Goal: Task Accomplishment & Management: Manage account settings

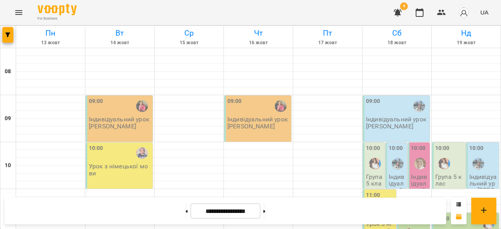
scroll to position [420, 0]
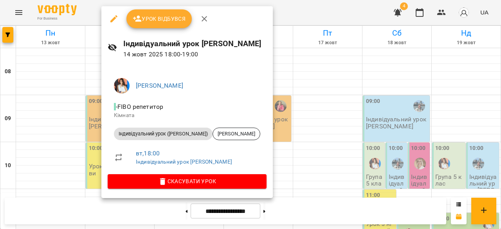
click at [155, 16] on span "Урок відбувся" at bounding box center [159, 18] width 53 height 9
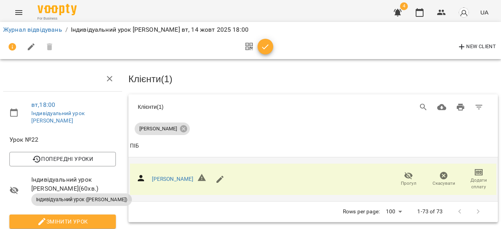
scroll to position [73, 0]
click at [475, 177] on span "Додати сплату" at bounding box center [479, 183] width 26 height 13
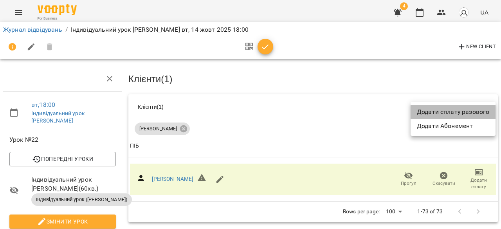
click at [471, 113] on li "Додати сплату разового" at bounding box center [453, 112] width 85 height 14
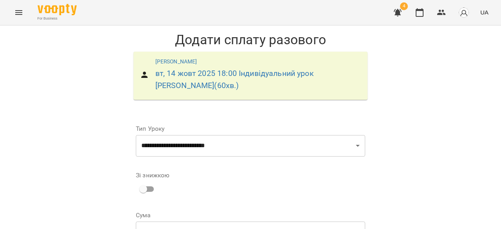
scroll to position [74, 0]
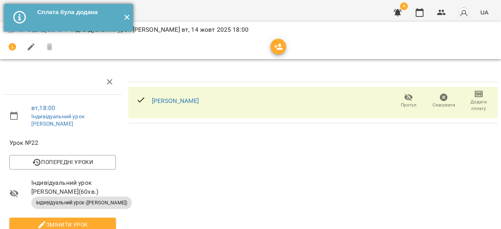
click at [126, 15] on button "✕" at bounding box center [126, 17] width 13 height 27
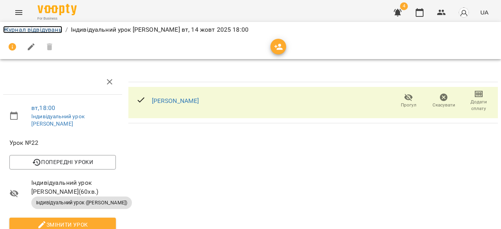
click at [45, 29] on link "Журнал відвідувань" at bounding box center [32, 29] width 59 height 7
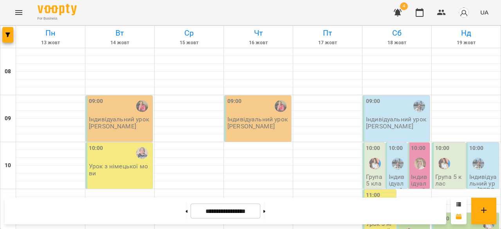
scroll to position [465, 0]
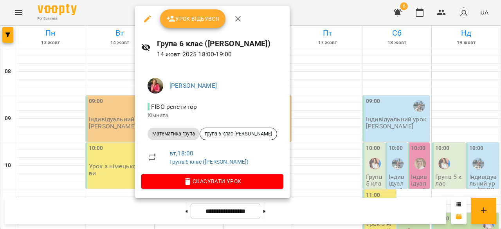
click at [386, 129] on div at bounding box center [250, 114] width 501 height 229
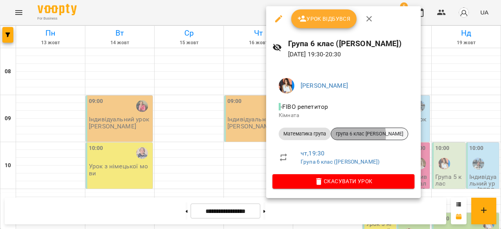
click at [342, 135] on span "група 6 клас [PERSON_NAME]" at bounding box center [369, 133] width 77 height 7
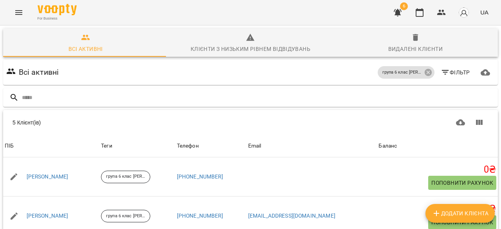
scroll to position [23, 0]
